Goal: Task Accomplishment & Management: Manage account settings

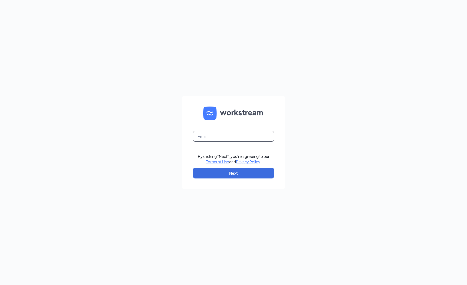
drag, startPoint x: 198, startPoint y: 141, endPoint x: 194, endPoint y: 141, distance: 4.1
click at [198, 141] on input "text" at bounding box center [233, 136] width 81 height 11
type input "[EMAIL_ADDRESS][DOMAIN_NAME]"
click at [254, 166] on form "[EMAIL_ADDRESS][DOMAIN_NAME] By clicking "Next", you're agreeing to our Terms o…" at bounding box center [233, 142] width 103 height 93
click at [254, 173] on button "Next" at bounding box center [233, 172] width 81 height 11
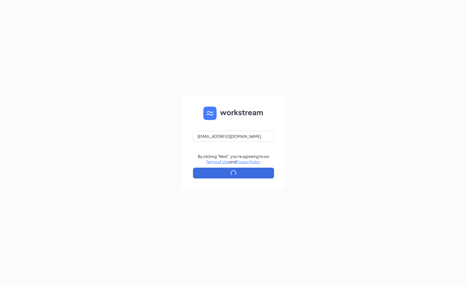
click at [239, 140] on form "[EMAIL_ADDRESS][DOMAIN_NAME] By clicking "Next", you're agreeing to our Terms o…" at bounding box center [233, 142] width 103 height 93
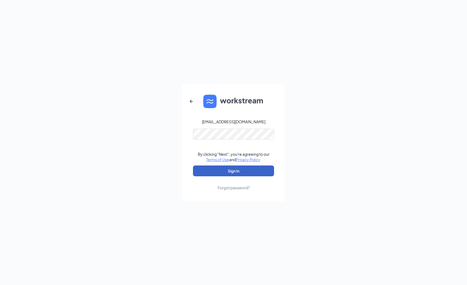
drag, startPoint x: 244, startPoint y: 173, endPoint x: 246, endPoint y: 169, distance: 4.3
click at [244, 174] on button "Sign In" at bounding box center [233, 170] width 81 height 11
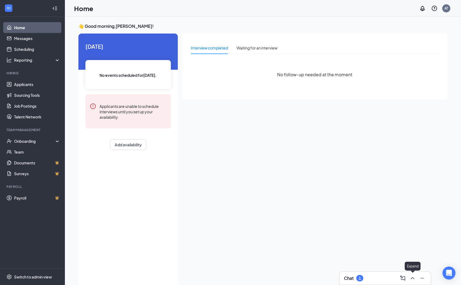
click at [414, 280] on icon "ChevronUp" at bounding box center [412, 278] width 6 height 6
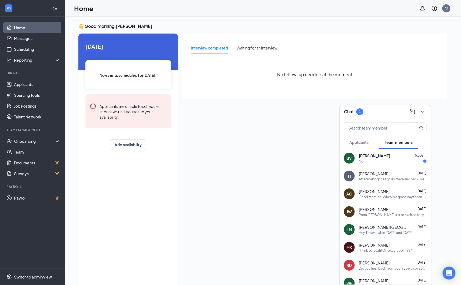
drag, startPoint x: 375, startPoint y: 163, endPoint x: 379, endPoint y: 162, distance: 3.6
click at [377, 163] on div "SV Siaani [PERSON_NAME] 5:30am No" at bounding box center [384, 158] width 91 height 18
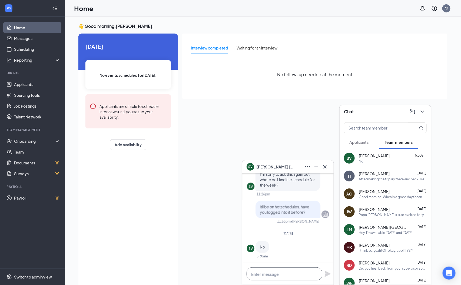
click at [276, 271] on textarea at bounding box center [284, 273] width 76 height 13
type textarea "A"
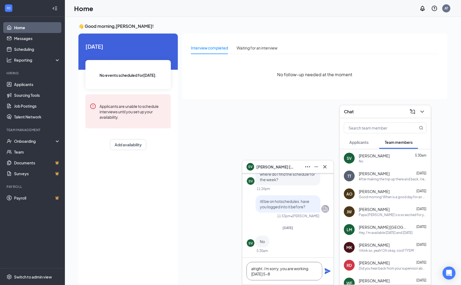
type textarea "alright. i'm sorry. you are working [DATE] 5-8"
click at [328, 273] on icon "Plane" at bounding box center [327, 271] width 6 height 6
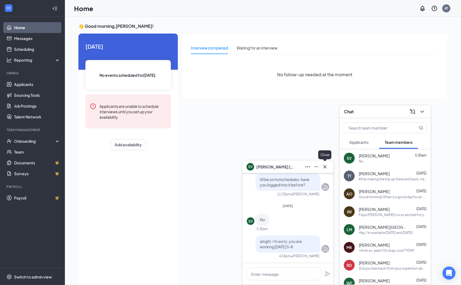
drag, startPoint x: 323, startPoint y: 169, endPoint x: 363, endPoint y: 146, distance: 46.6
click at [323, 169] on icon "Cross" at bounding box center [324, 166] width 6 height 6
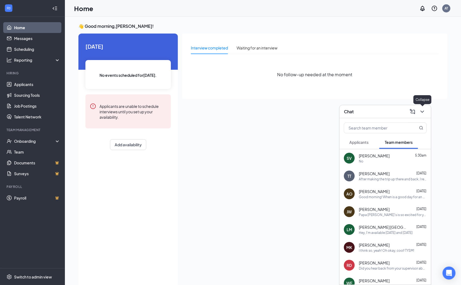
click at [423, 112] on icon "ChevronDown" at bounding box center [422, 111] width 6 height 6
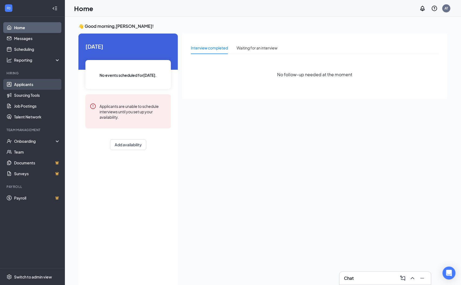
click at [45, 85] on link "Applicants" at bounding box center [37, 84] width 46 height 11
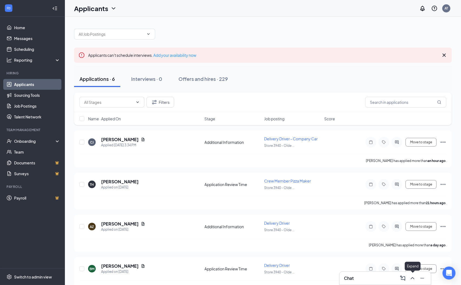
click at [416, 272] on div "Expand" at bounding box center [412, 266] width 16 height 11
click at [416, 280] on div at bounding box center [412, 278] width 10 height 9
click at [416, 276] on button at bounding box center [412, 278] width 9 height 9
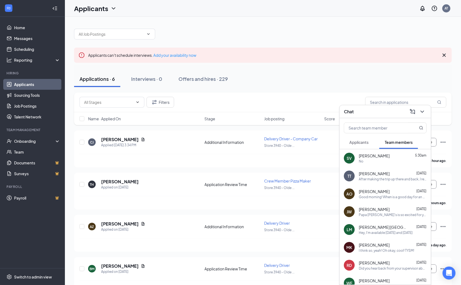
click at [401, 157] on div "[PERSON_NAME] 5:30am" at bounding box center [392, 155] width 68 height 5
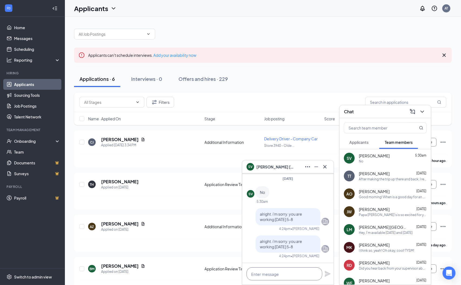
click at [304, 272] on textarea at bounding box center [284, 273] width 76 height 13
type textarea "Im so sorry i lost track."
click at [332, 273] on div "Im so sorry i lost track." at bounding box center [287, 274] width 91 height 22
click at [325, 273] on icon "Plane" at bounding box center [327, 274] width 6 height 6
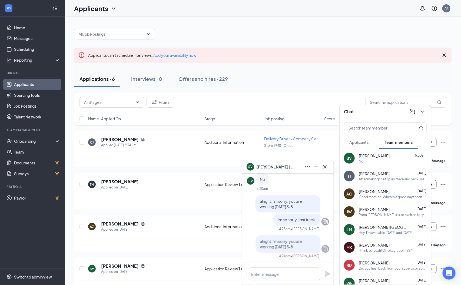
click at [330, 163] on div "SV Siaani [PERSON_NAME]" at bounding box center [287, 166] width 91 height 13
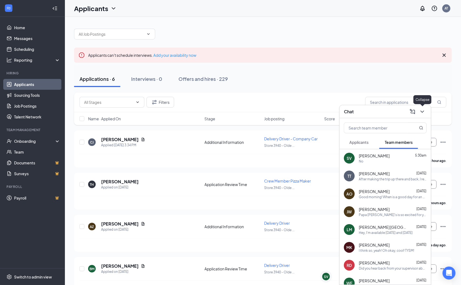
click at [425, 114] on icon "ChevronDown" at bounding box center [422, 111] width 6 height 6
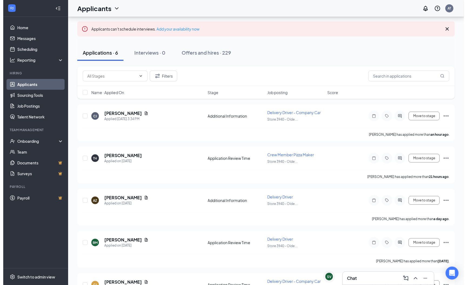
scroll to position [41, 0]
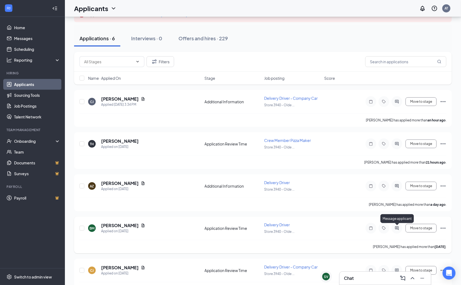
click at [397, 226] on icon "ActiveChat" at bounding box center [397, 228] width 4 height 4
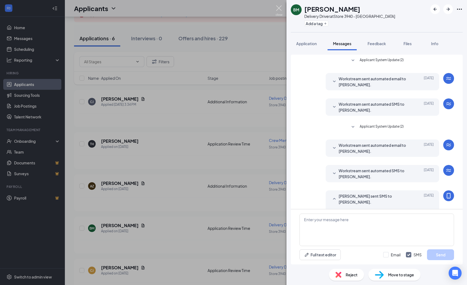
click at [280, 15] on img at bounding box center [279, 10] width 7 height 11
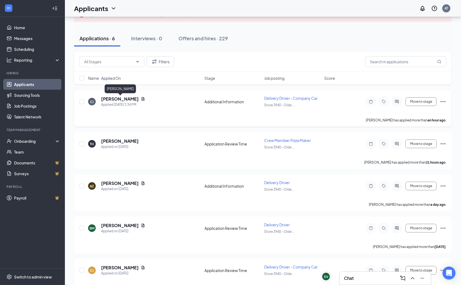
click at [136, 99] on h5 "[PERSON_NAME]" at bounding box center [120, 99] width 38 height 6
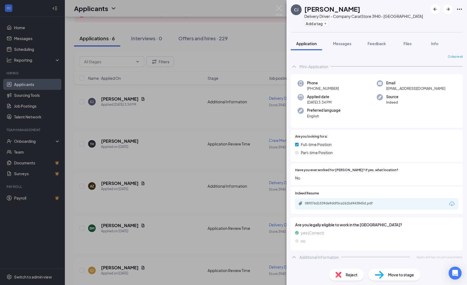
drag, startPoint x: 170, startPoint y: 166, endPoint x: 369, endPoint y: 130, distance: 202.6
click at [172, 165] on div "[PERSON_NAME] Delivery Driver - Company Car at Store 3940 - [GEOGRAPHIC_DATA] A…" at bounding box center [233, 142] width 467 height 285
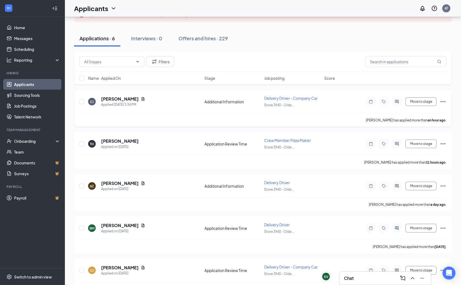
click at [442, 104] on icon "Ellipses" at bounding box center [443, 101] width 6 height 6
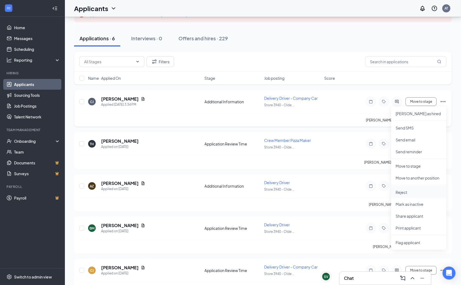
click at [417, 189] on li "Reject" at bounding box center [418, 192] width 55 height 12
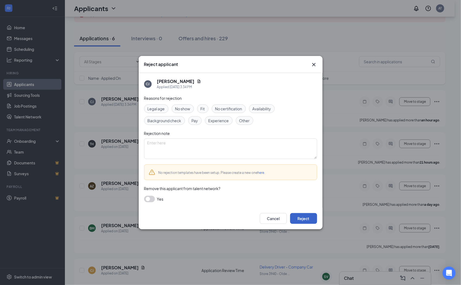
click at [290, 215] on button "Reject" at bounding box center [303, 218] width 27 height 11
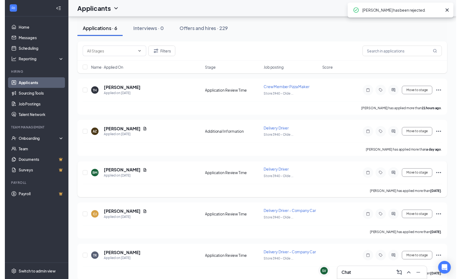
scroll to position [58, 0]
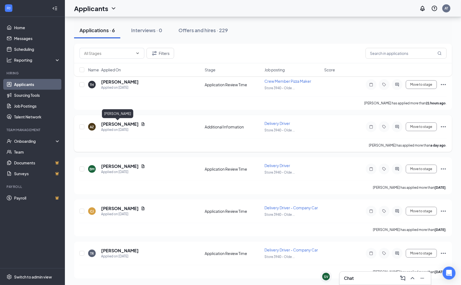
click at [111, 123] on h5 "[PERSON_NAME]" at bounding box center [120, 124] width 38 height 6
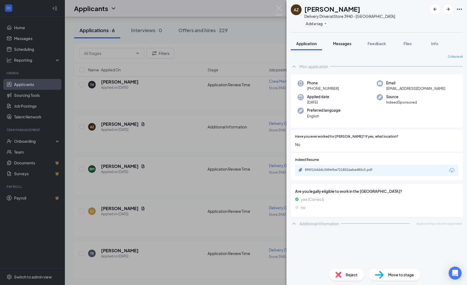
click at [355, 45] on button "Messages" at bounding box center [341, 44] width 29 height 14
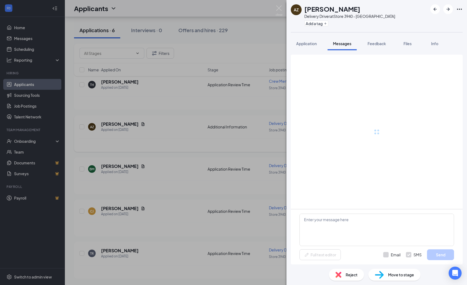
drag, startPoint x: 212, startPoint y: 143, endPoint x: 217, endPoint y: 127, distance: 16.7
click at [213, 142] on div "AZ [PERSON_NAME] Delivery Driver at Store 3940 - [GEOGRAPHIC_DATA] Add a tag Ap…" at bounding box center [233, 142] width 467 height 285
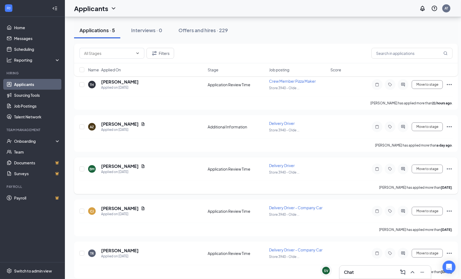
scroll to position [63, 0]
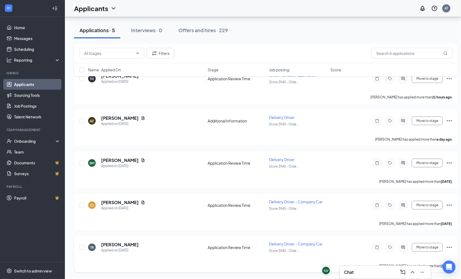
click at [449, 248] on icon "Ellipses" at bounding box center [449, 247] width 6 height 6
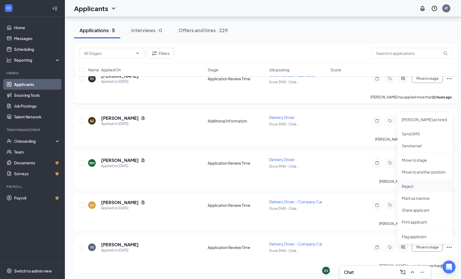
click at [417, 183] on p "Reject" at bounding box center [424, 185] width 46 height 5
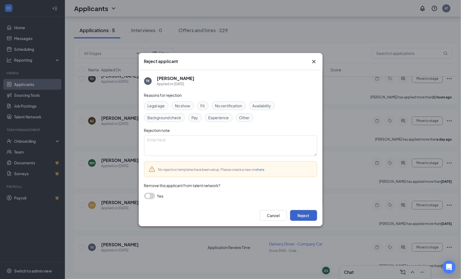
click at [304, 218] on button "Reject" at bounding box center [303, 215] width 27 height 11
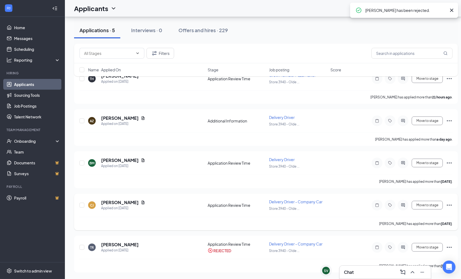
click at [448, 207] on icon "Ellipses" at bounding box center [449, 205] width 6 height 6
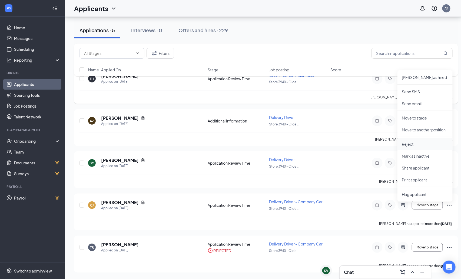
click at [432, 144] on p "Reject" at bounding box center [424, 143] width 46 height 5
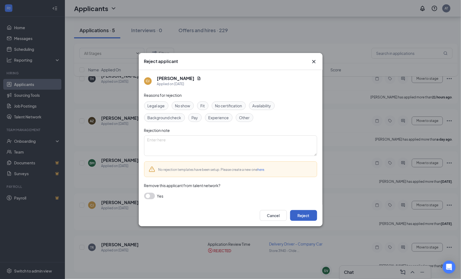
click at [303, 220] on button "Reject" at bounding box center [303, 215] width 27 height 11
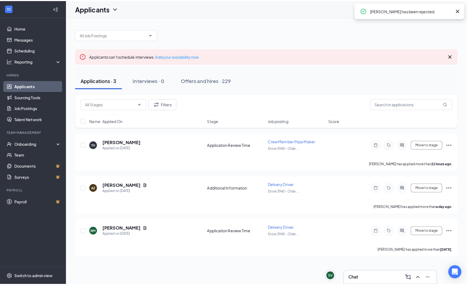
scroll to position [0, 0]
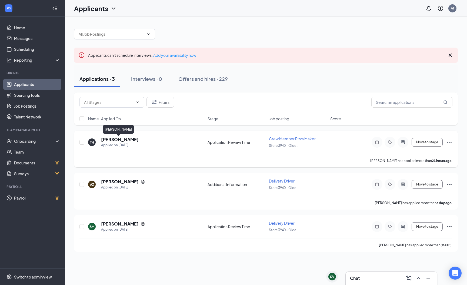
click at [124, 137] on h5 "[PERSON_NAME]" at bounding box center [120, 139] width 38 height 6
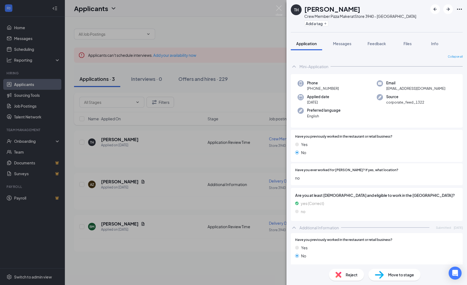
drag, startPoint x: 168, startPoint y: 179, endPoint x: 125, endPoint y: 154, distance: 49.8
click at [169, 178] on div "TH [PERSON_NAME] Crew Member Pizza Maker at Store 3940 - [GEOGRAPHIC_DATA] Add …" at bounding box center [233, 142] width 467 height 285
